Goal: Information Seeking & Learning: Learn about a topic

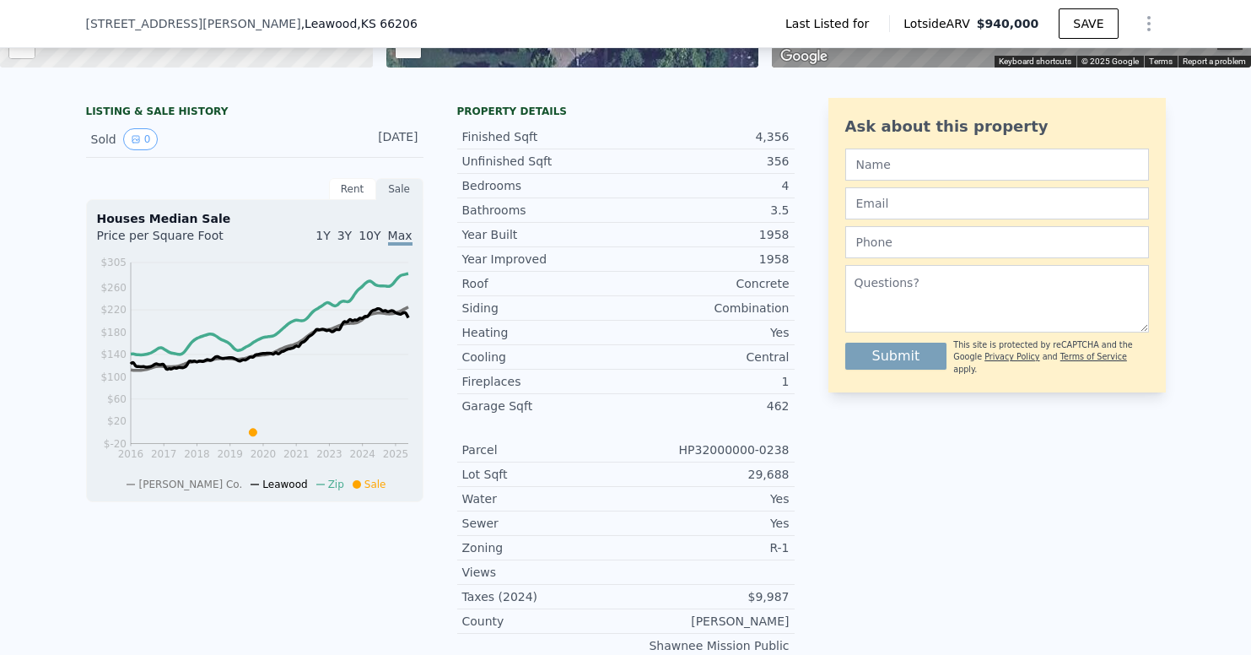
scroll to position [350, 0]
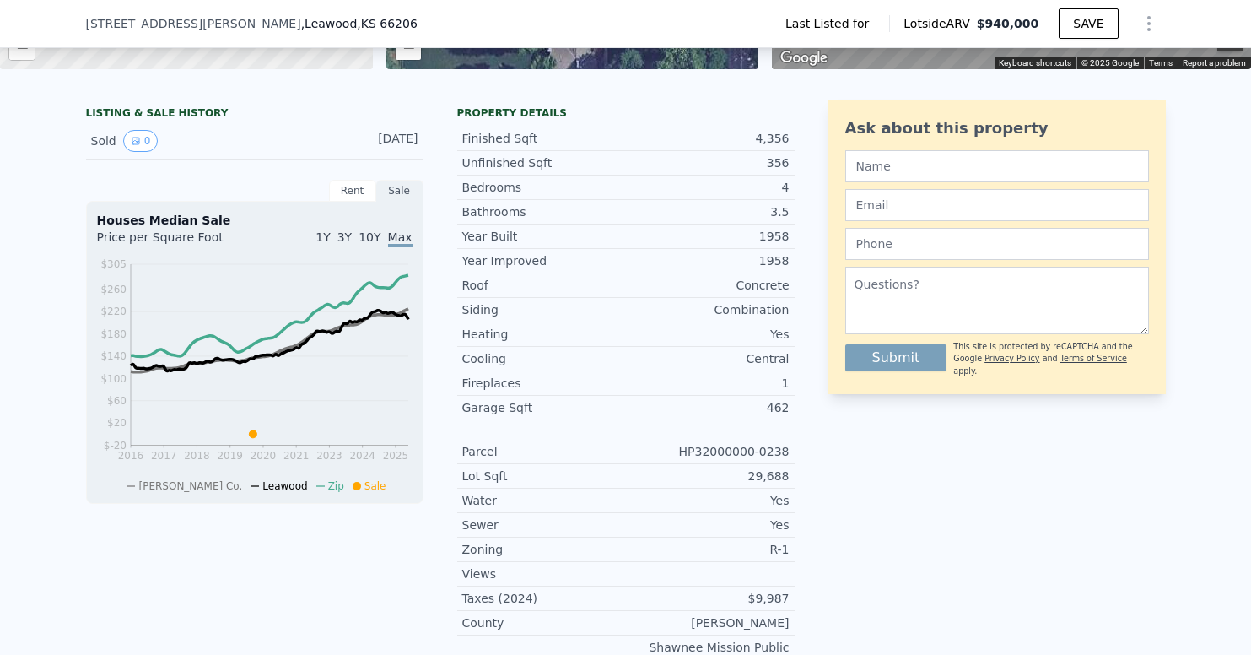
click at [804, 329] on div "LISTING & SALE HISTORY Sold 0 [DATE] Rent Sale Rent over time Price per Square …" at bounding box center [626, 403] width 1080 height 606
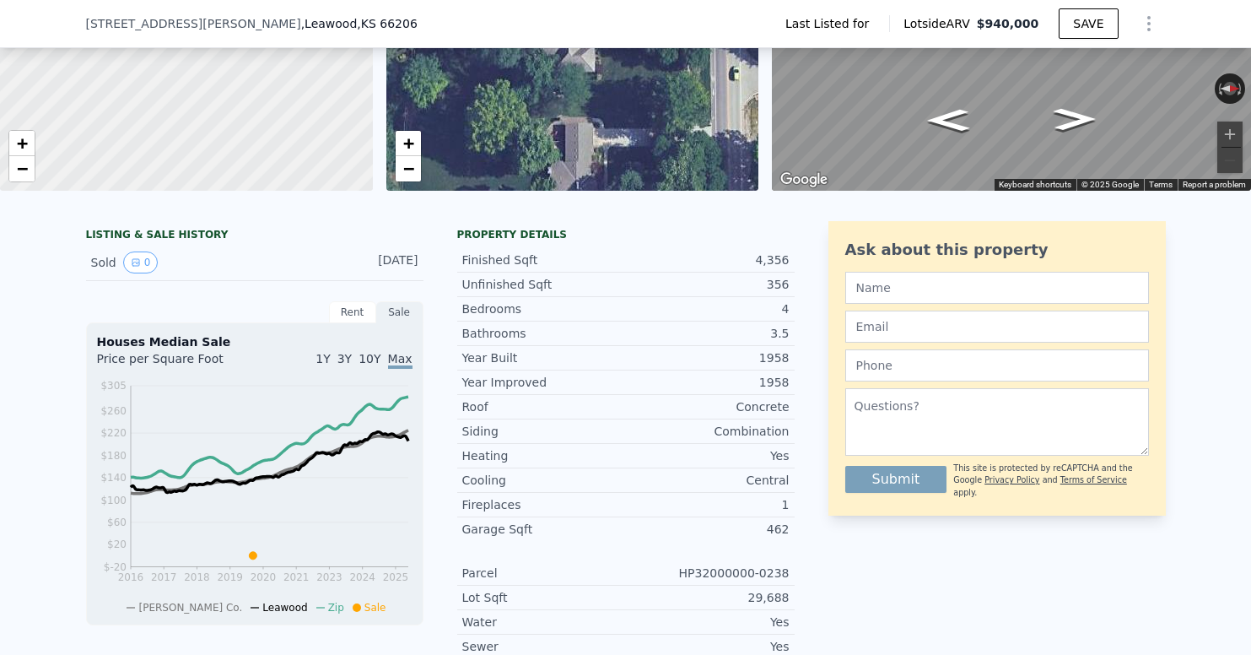
scroll to position [210, 0]
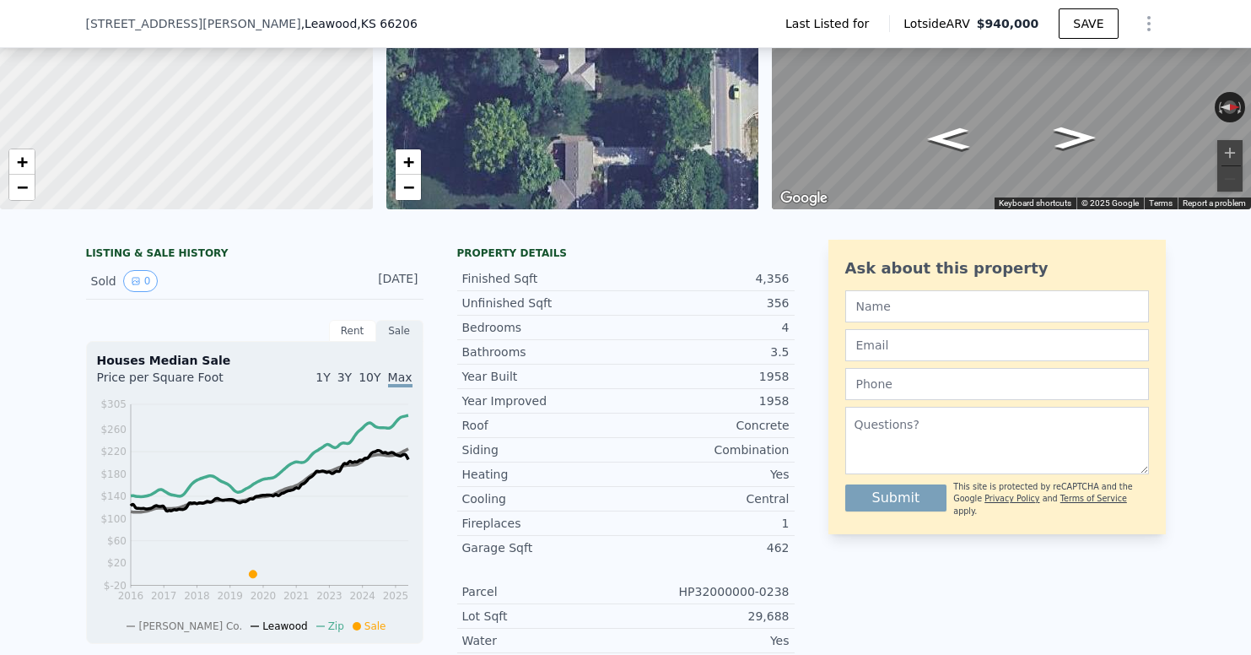
click at [773, 302] on div "356" at bounding box center [708, 302] width 164 height 17
click at [781, 303] on div "356" at bounding box center [708, 302] width 164 height 17
click at [801, 303] on div "LISTING & SALE HISTORY Sold 0 [DATE] Rent Sale Rent over time Price per Square …" at bounding box center [626, 543] width 1080 height 606
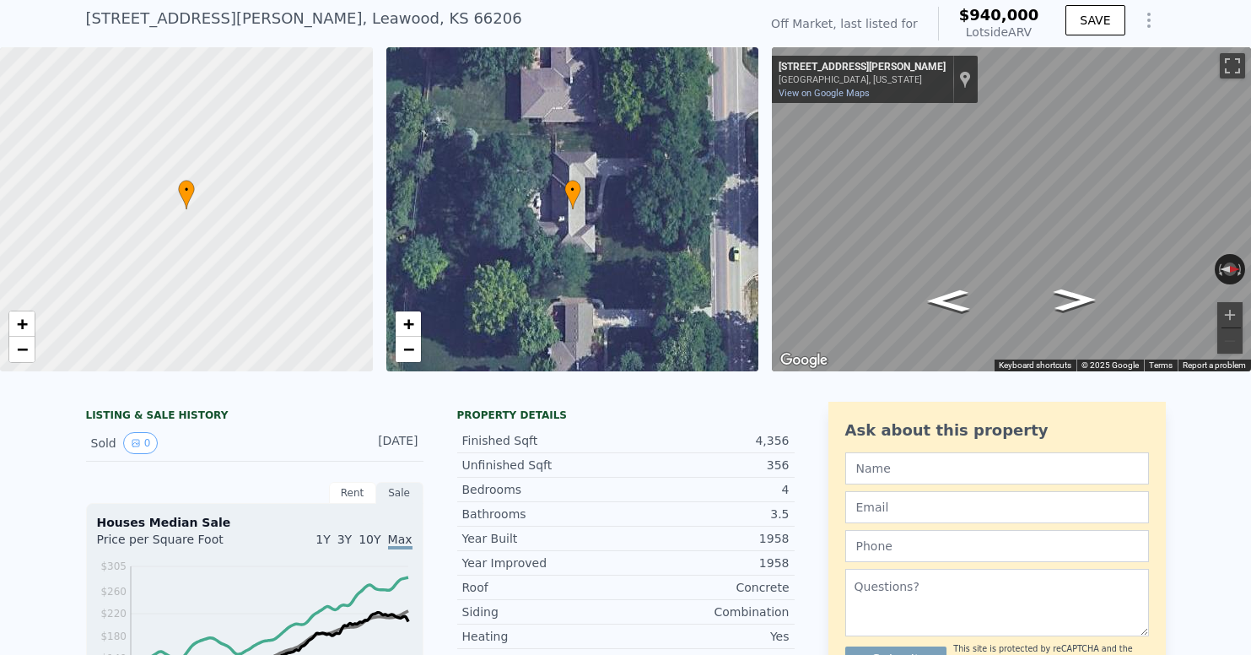
scroll to position [0, 0]
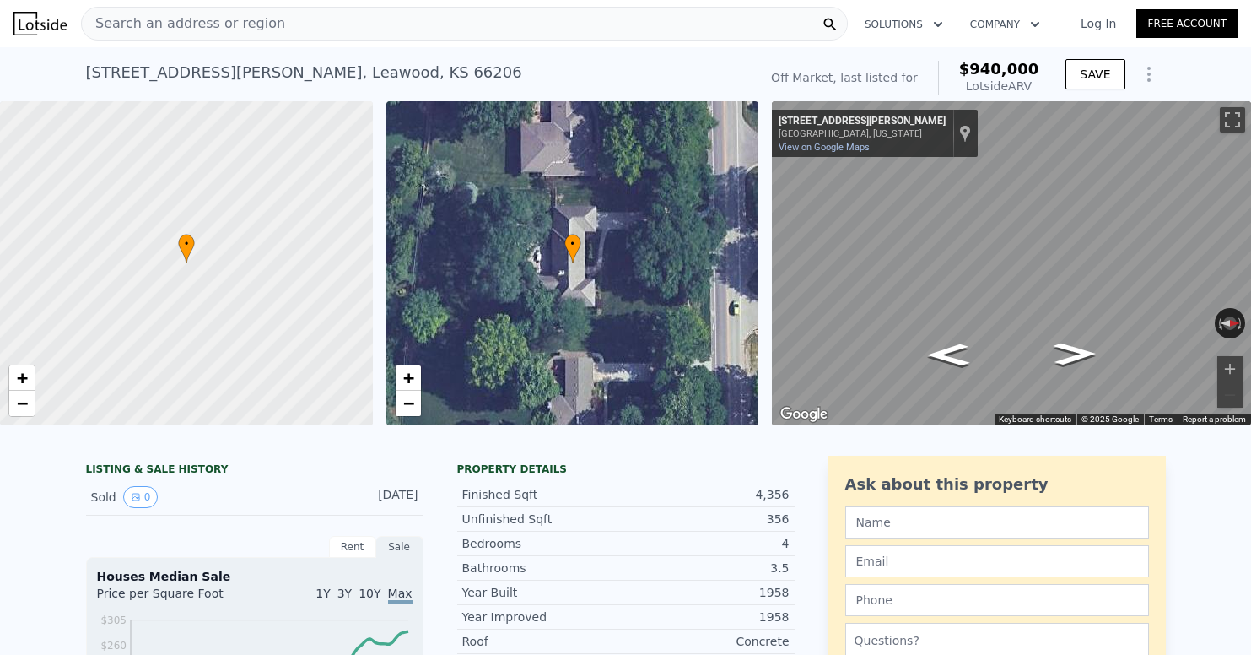
click at [859, 74] on div "Off Market, last listed for" at bounding box center [844, 77] width 147 height 17
click at [815, 74] on div "Off Market, last listed for" at bounding box center [844, 77] width 147 height 17
click at [1145, 71] on icon "Show Options" at bounding box center [1149, 74] width 20 height 20
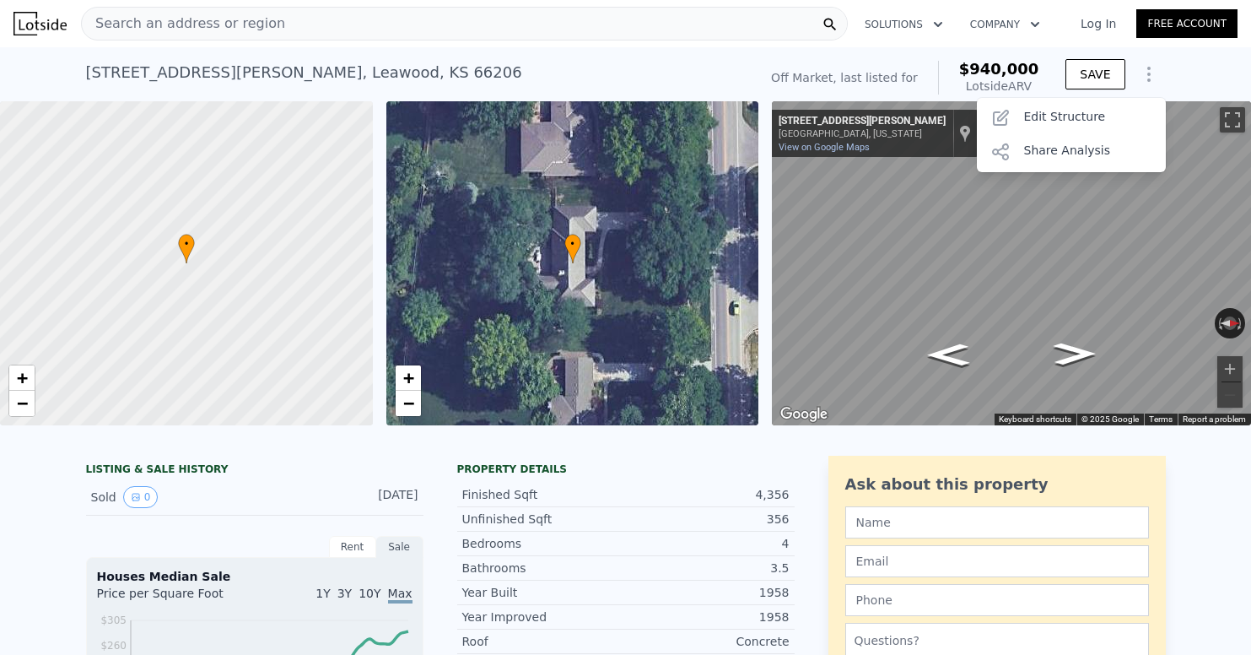
click at [1145, 69] on icon "Show Options" at bounding box center [1149, 74] width 20 height 20
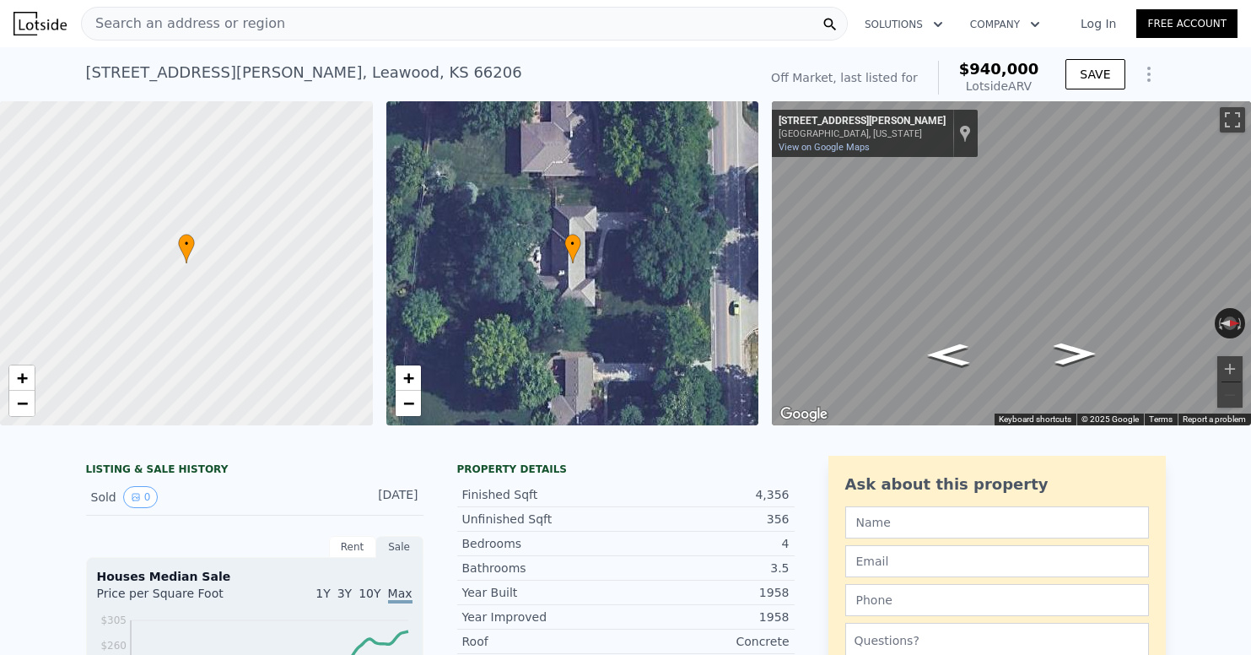
scroll to position [151, 0]
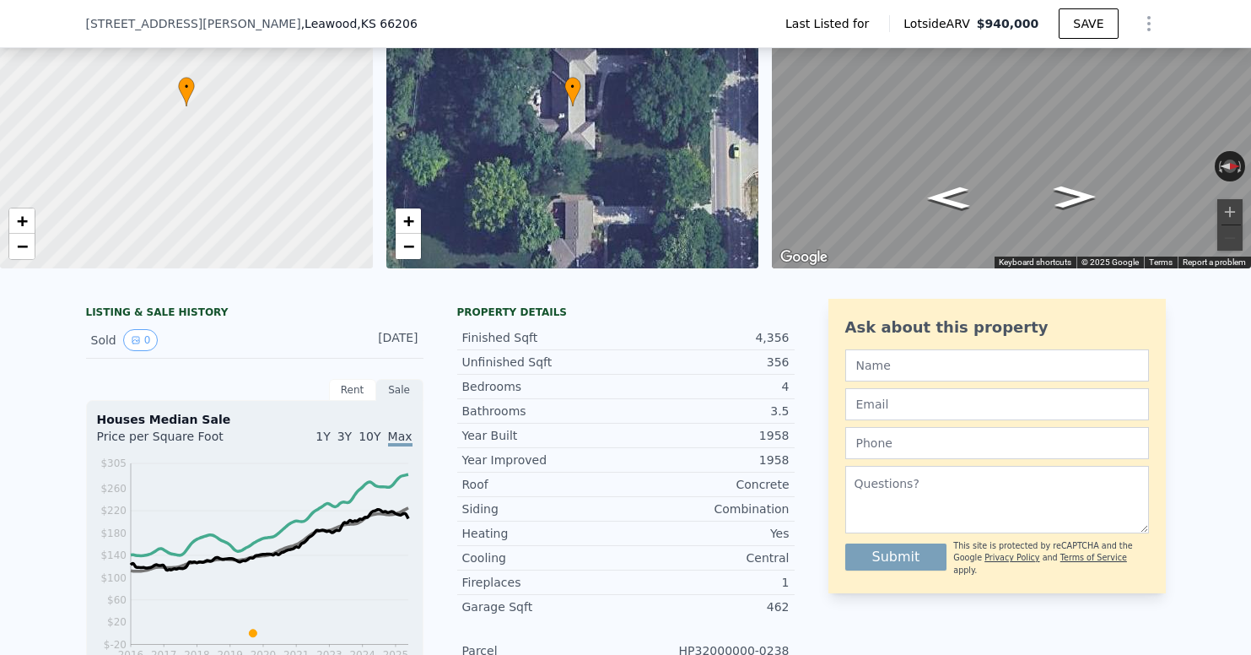
click at [94, 337] on div "Sold 0" at bounding box center [166, 340] width 150 height 22
click at [143, 345] on button "0" at bounding box center [140, 340] width 35 height 22
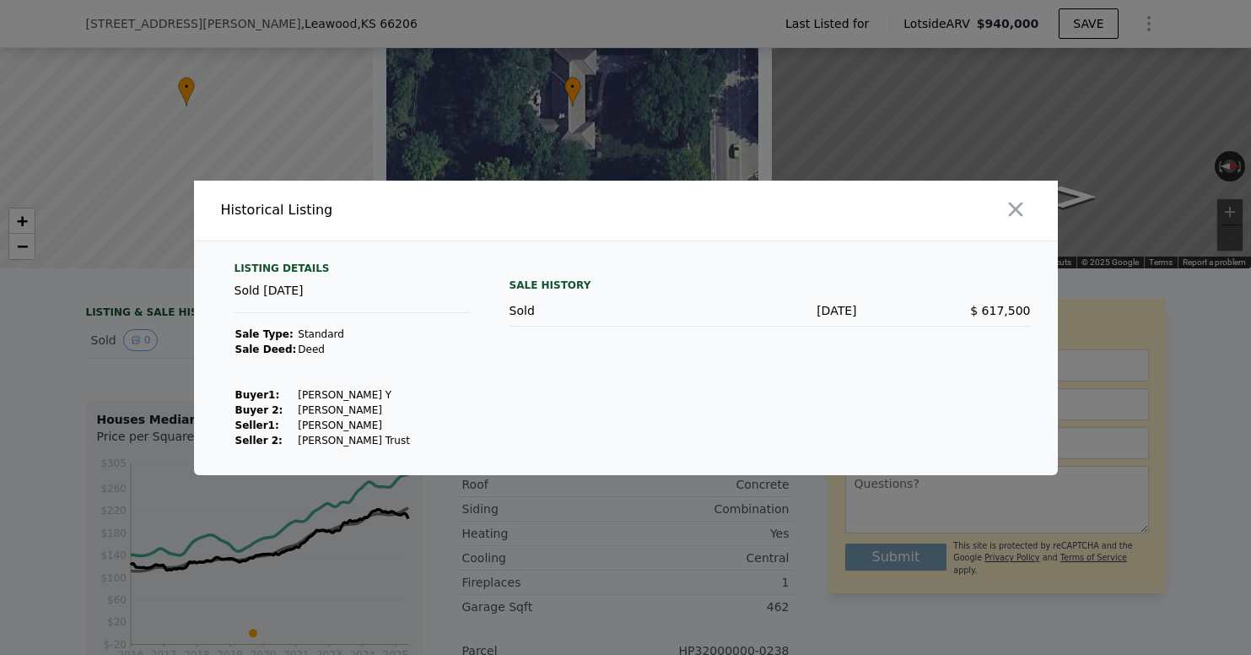
click at [646, 573] on div at bounding box center [625, 327] width 1251 height 655
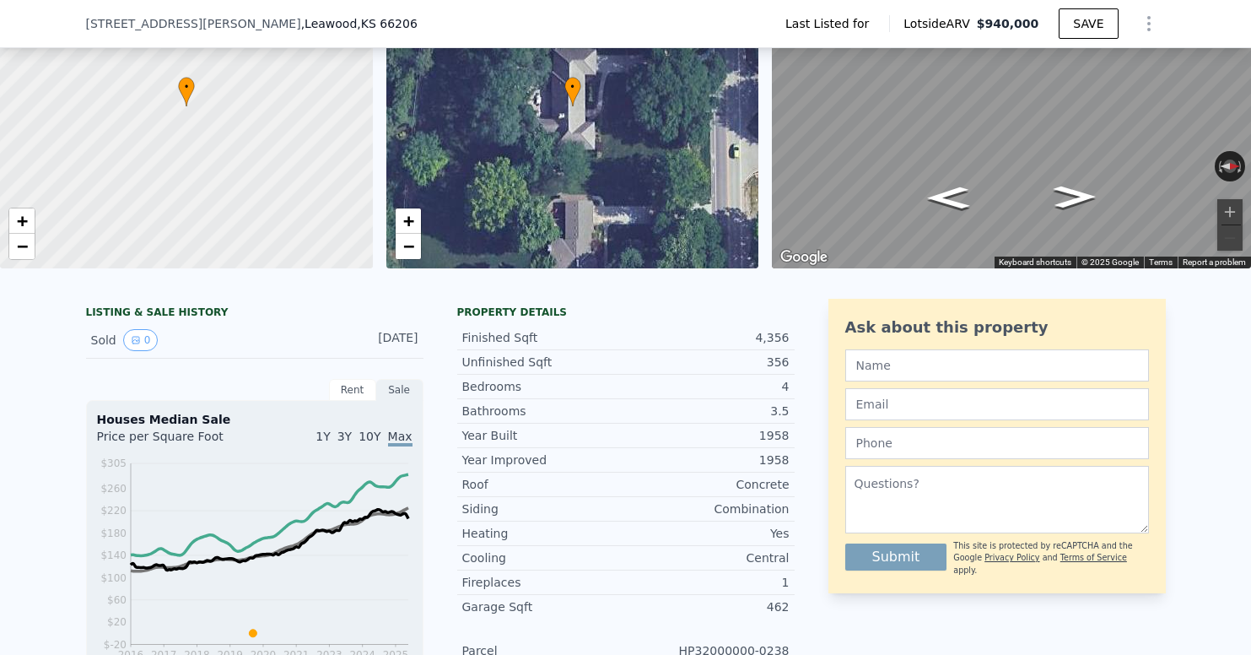
click at [367, 382] on div "Rent" at bounding box center [352, 390] width 47 height 22
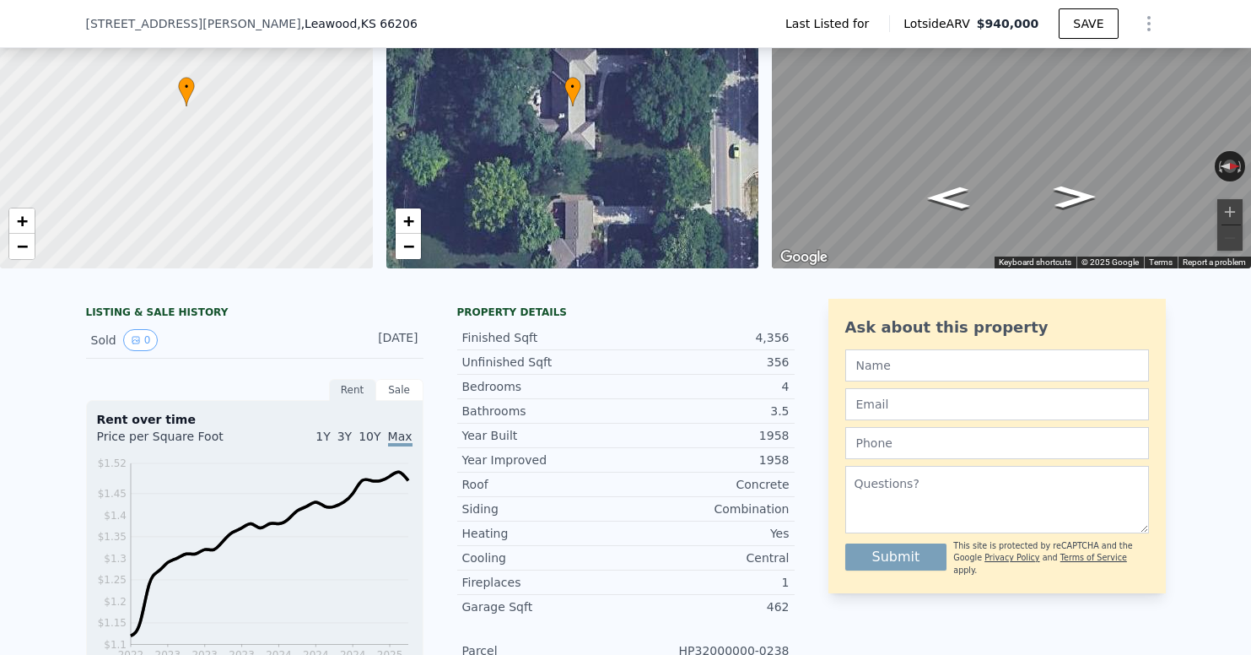
click at [326, 332] on div at bounding box center [292, 340] width 75 height 22
click at [181, 311] on div "LISTING & SALE HISTORY" at bounding box center [254, 313] width 337 height 17
click at [133, 342] on icon "View historical data" at bounding box center [136, 340] width 10 height 10
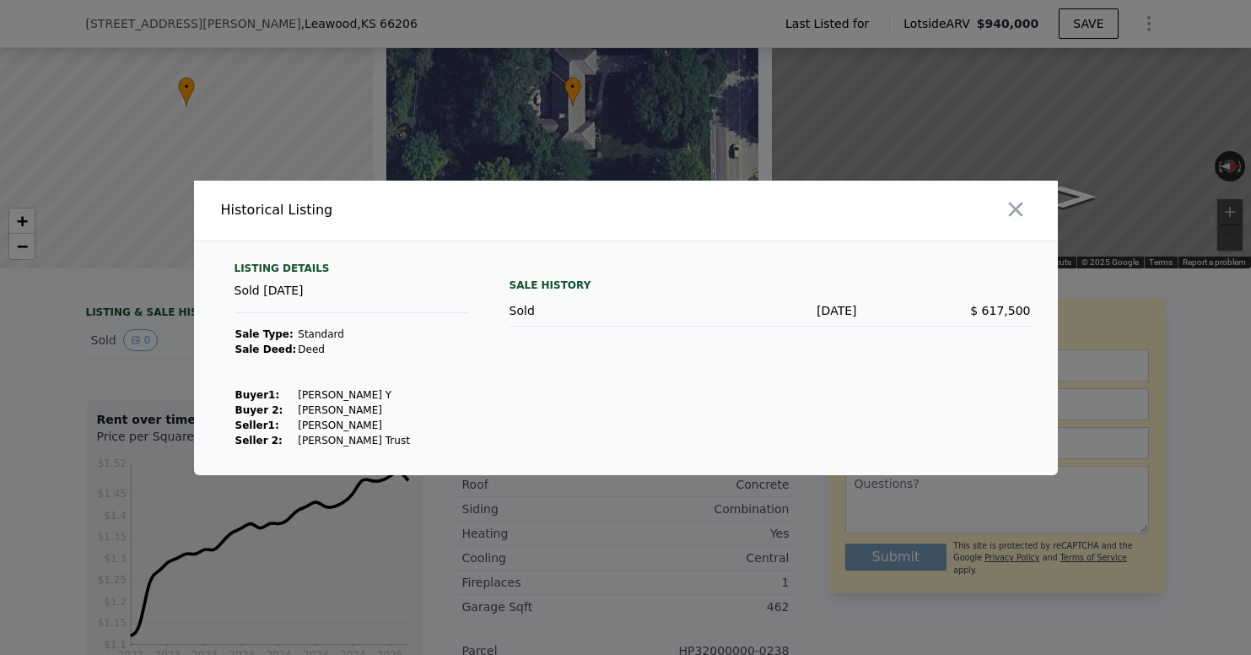
click at [178, 403] on div at bounding box center [625, 327] width 1251 height 655
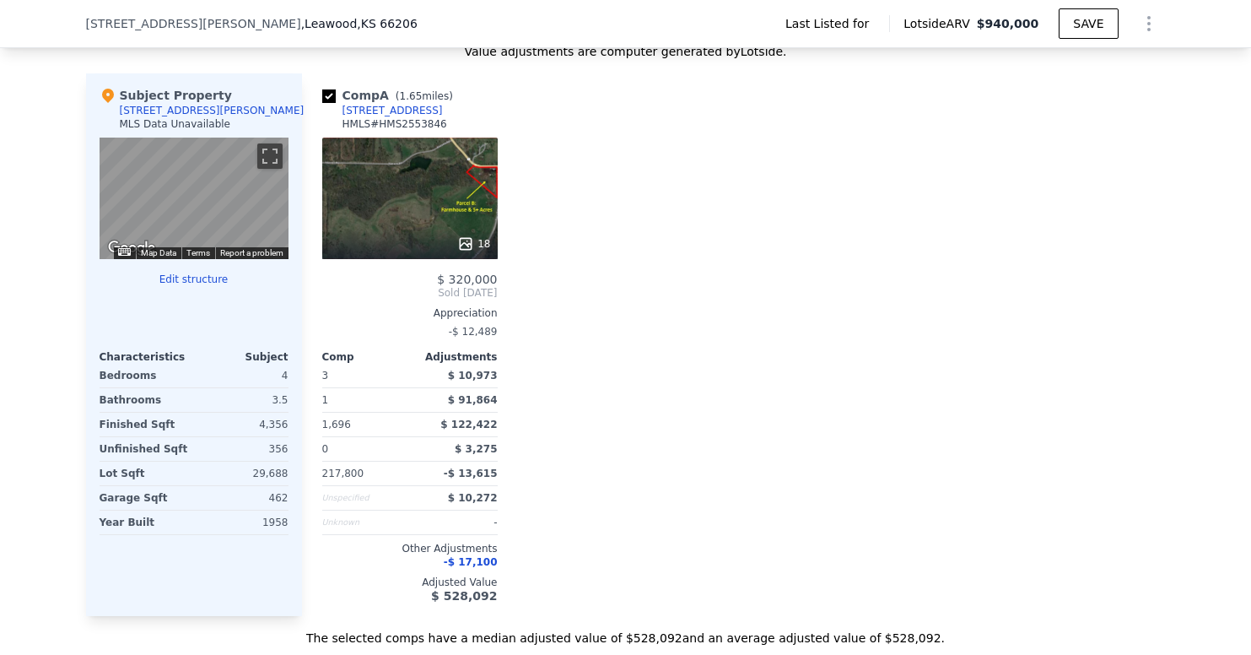
scroll to position [1539, 0]
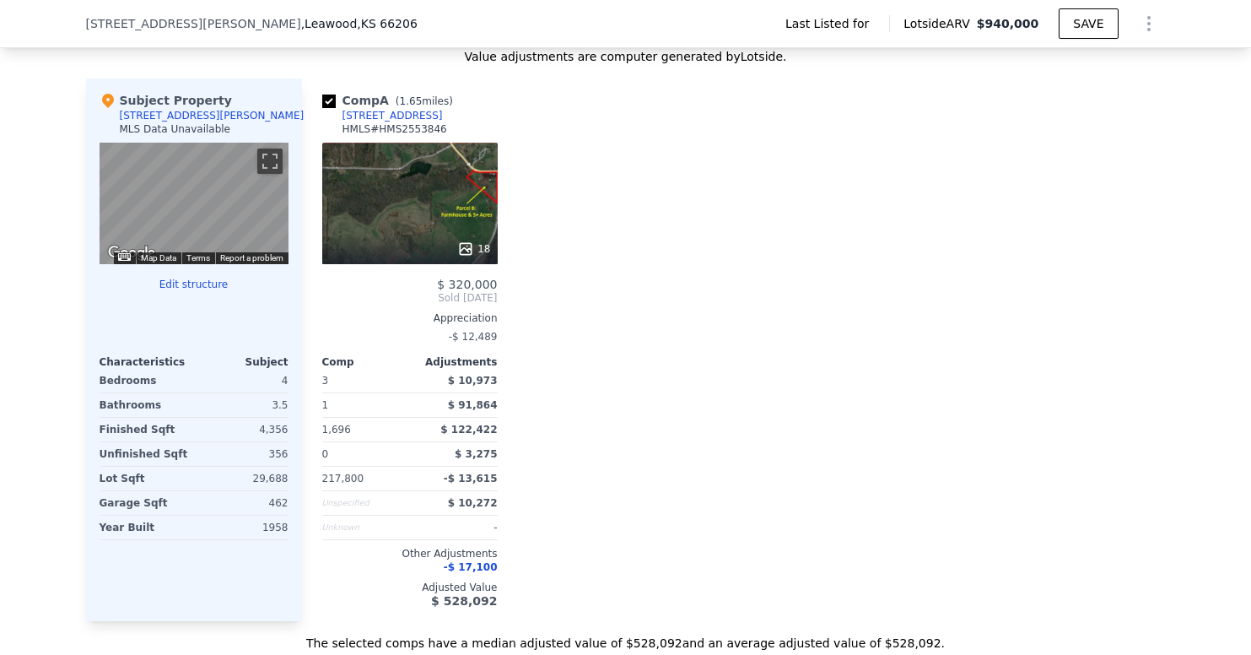
click at [235, 305] on div "Edit structure Characteristics Subject Bedrooms 4 Bathrooms 3.5 Finished Sqft 4…" at bounding box center [194, 408] width 189 height 262
click at [225, 109] on div "Subject Property [STREET_ADDRESS][PERSON_NAME] MLS Data Unavailable" at bounding box center [194, 117] width 189 height 51
click at [169, 116] on div "[STREET_ADDRESS][PERSON_NAME]" at bounding box center [212, 115] width 185 height 13
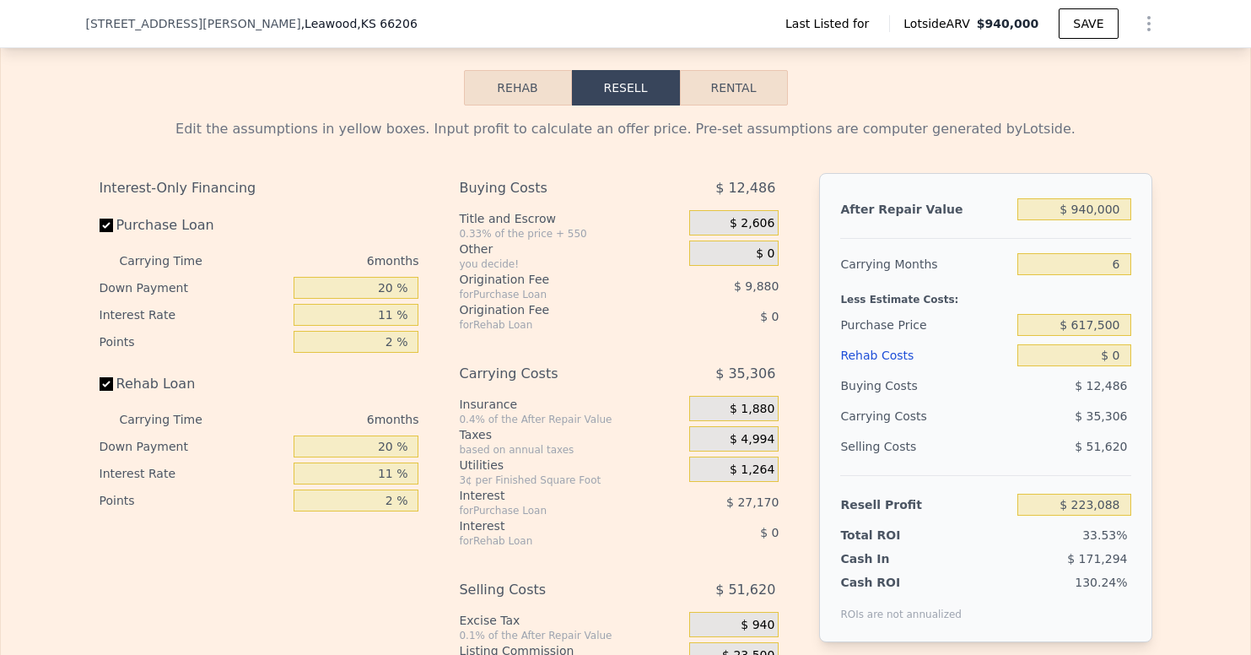
scroll to position [2218, 0]
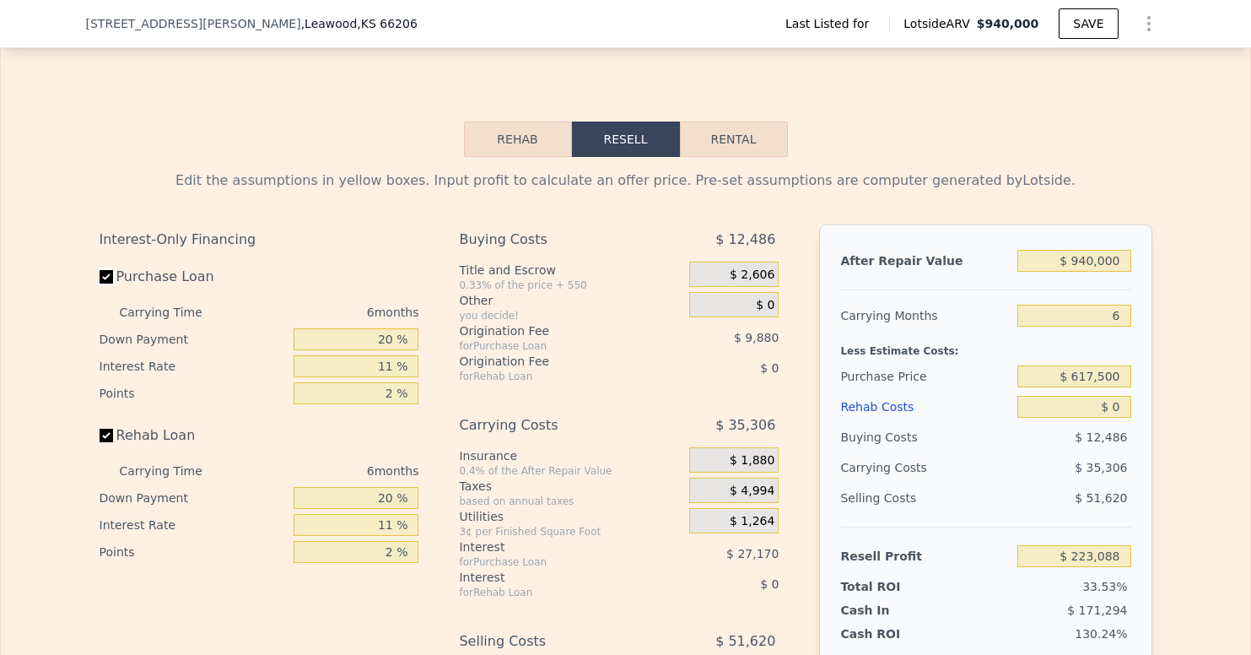
click at [104, 275] on input "Purchase Loan" at bounding box center [106, 276] width 13 height 13
checkbox input "false"
type input "$ 260,136"
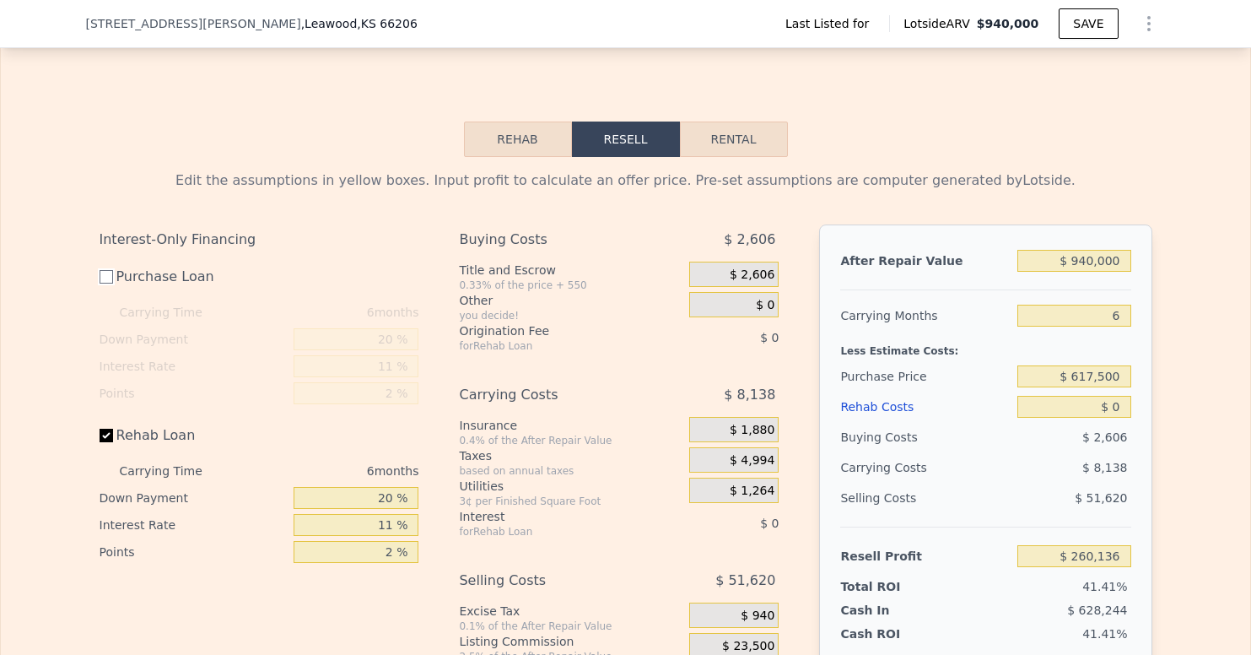
click at [105, 276] on input "Purchase Loan" at bounding box center [106, 276] width 13 height 13
checkbox input "true"
type input "$ 223,088"
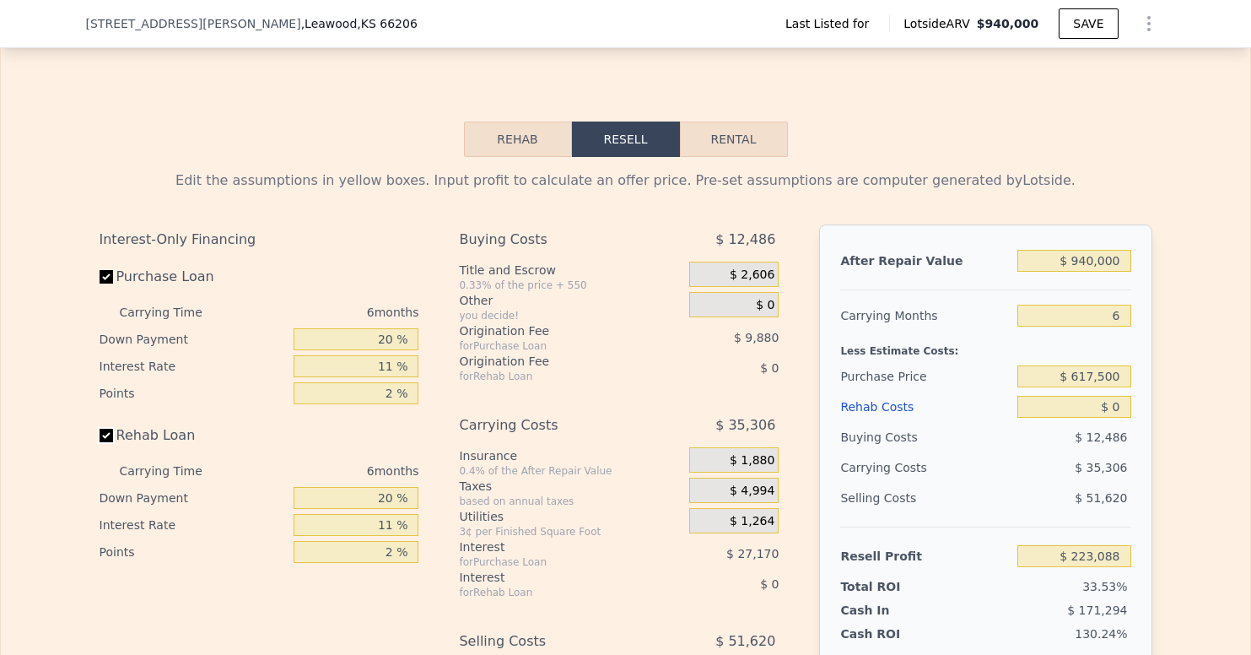
click at [102, 434] on input "Rehab Loan" at bounding box center [106, 434] width 13 height 13
checkbox input "false"
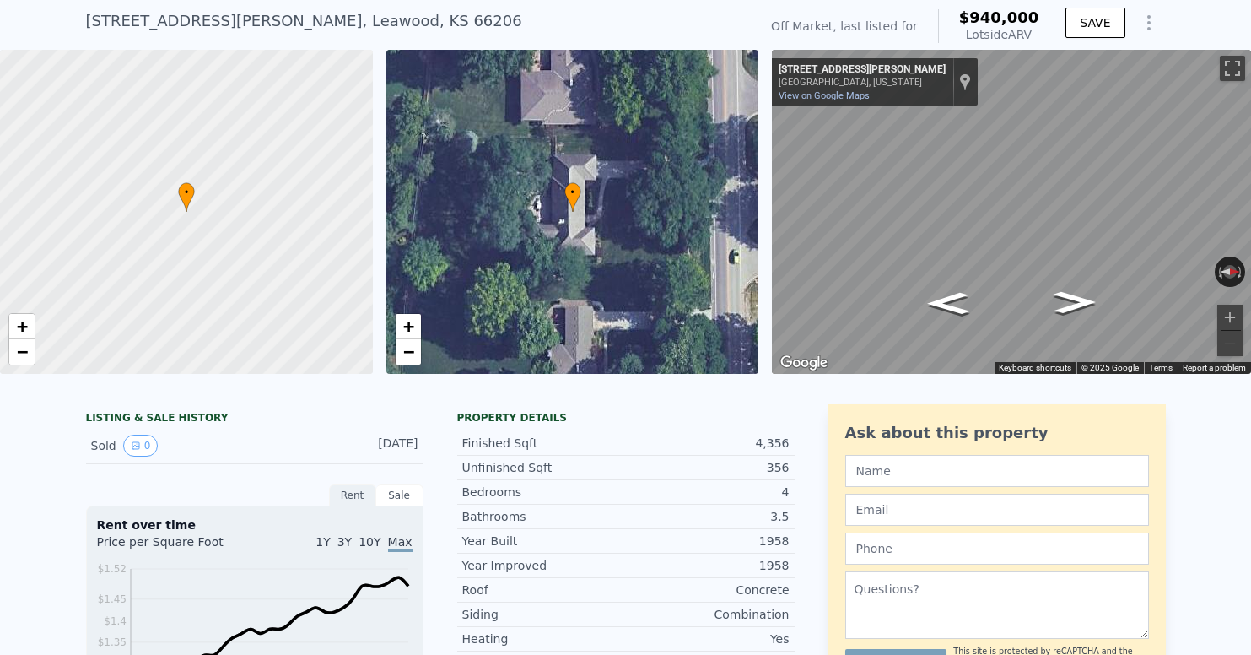
scroll to position [0, 0]
